Goal: Task Accomplishment & Management: Use online tool/utility

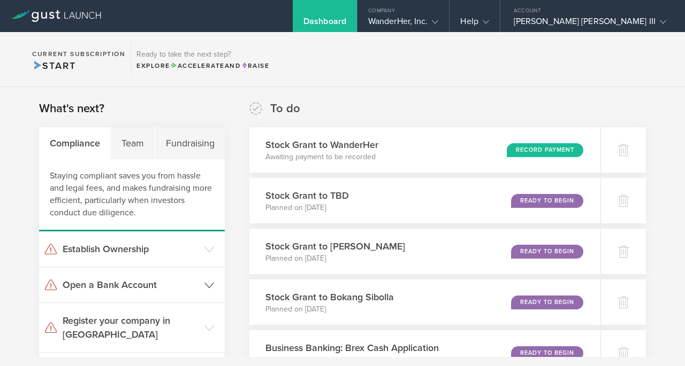
scroll to position [137, 0]
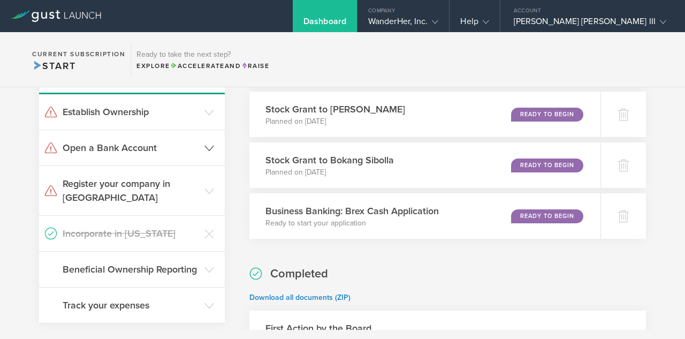
click at [130, 145] on h3 "Open a Bank Account" at bounding box center [131, 148] width 136 height 14
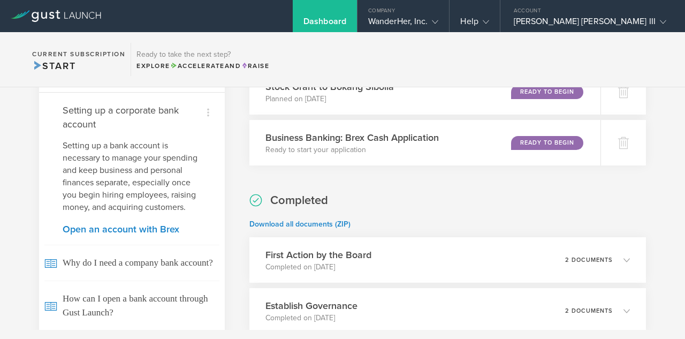
scroll to position [210, 0]
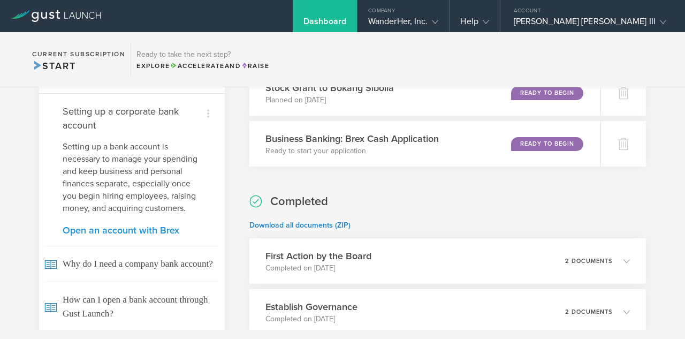
click at [142, 233] on link "Open an account with Brex" at bounding box center [132, 230] width 139 height 10
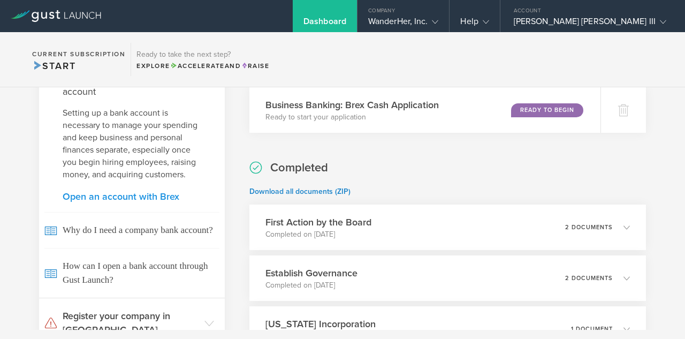
click at [146, 193] on link "Open an account with Brex" at bounding box center [132, 196] width 139 height 10
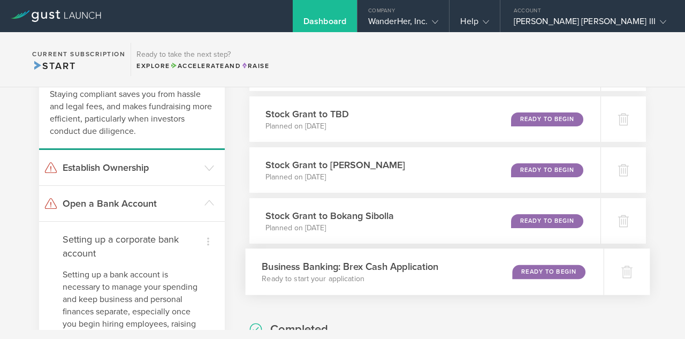
scroll to position [81, 0]
click at [467, 255] on div "Business Banking: Brex Cash Application Ready to start your application Ready t…" at bounding box center [424, 272] width 358 height 47
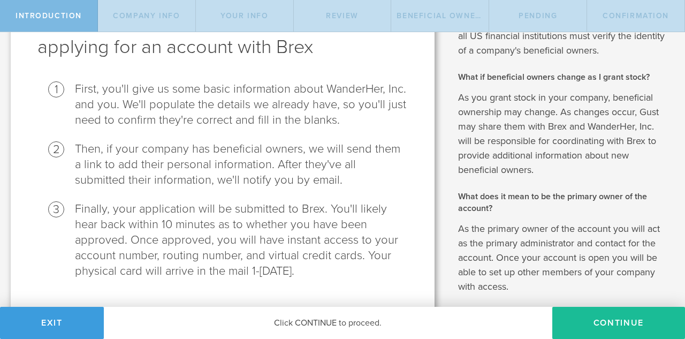
scroll to position [85, 0]
